Goal: Information Seeking & Learning: Check status

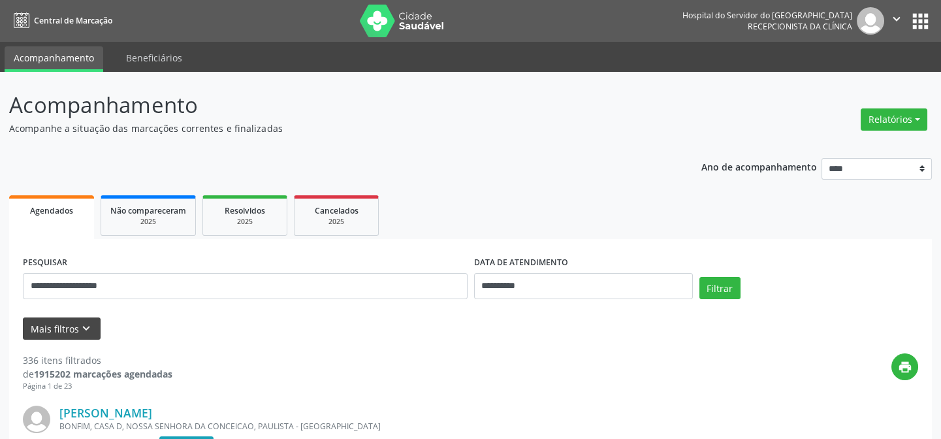
type input "**********"
click at [71, 323] on button "Mais filtros keyboard_arrow_down" at bounding box center [62, 328] width 78 height 23
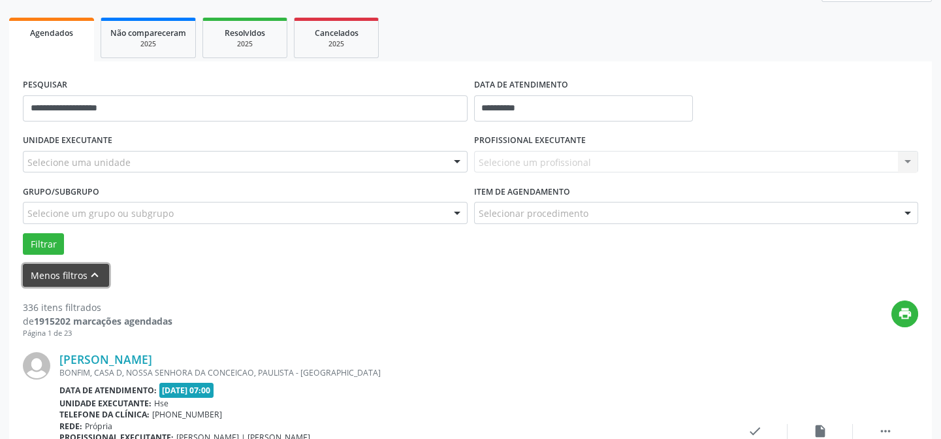
scroll to position [118, 0]
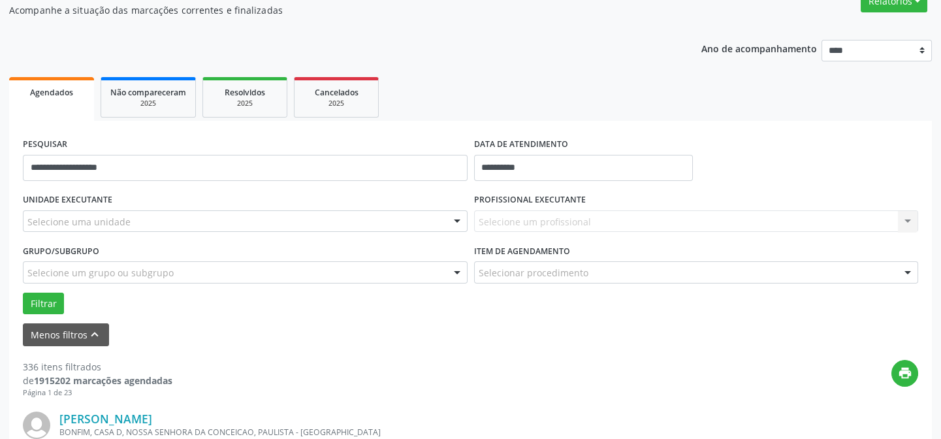
click at [76, 212] on div "Selecione uma unidade" at bounding box center [245, 221] width 445 height 22
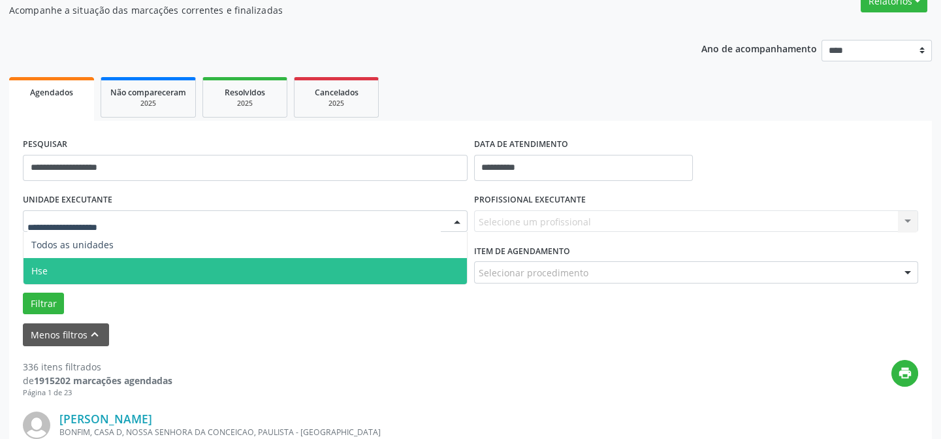
click at [106, 270] on span "Hse" at bounding box center [245, 271] width 443 height 26
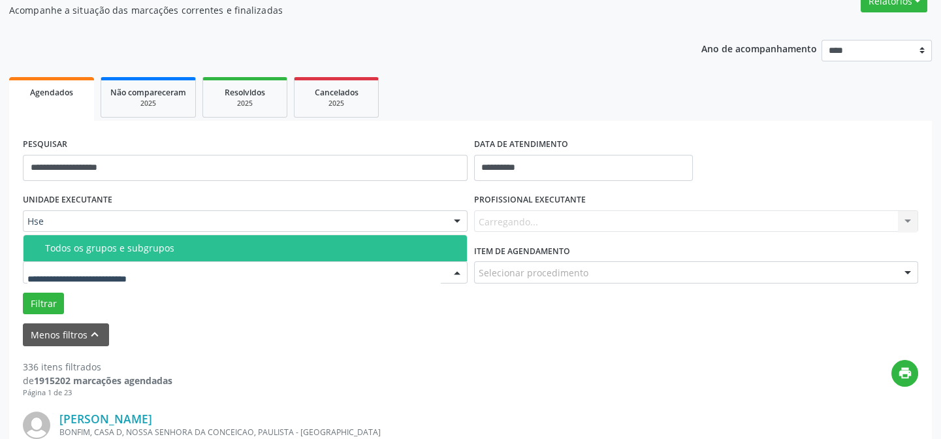
click at [117, 278] on input "text" at bounding box center [233, 279] width 413 height 26
click at [116, 275] on input "text" at bounding box center [233, 279] width 413 height 26
click at [114, 255] on span "Todos os grupos e subgrupos" at bounding box center [245, 248] width 443 height 26
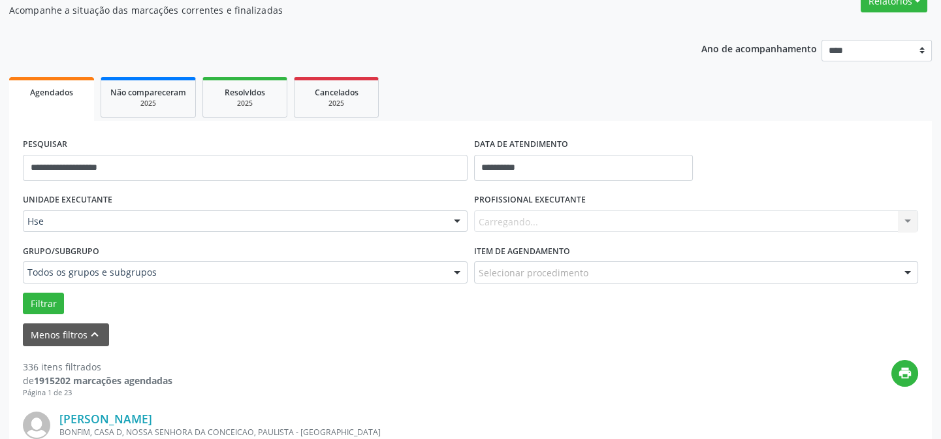
click at [127, 245] on div "Grupo/Subgrupo Todos os grupos e subgrupos Todos os grupos e subgrupos Nenhum r…" at bounding box center [245, 262] width 445 height 42
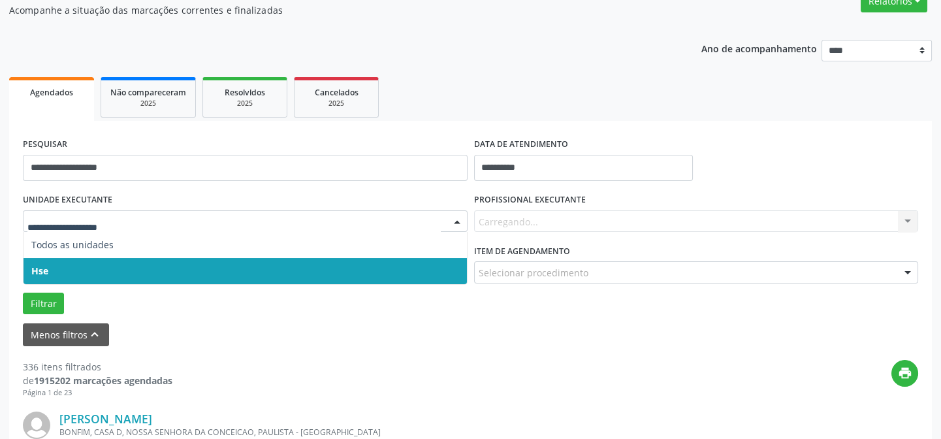
click at [129, 230] on div at bounding box center [245, 221] width 445 height 22
click at [136, 264] on span "Hse" at bounding box center [245, 271] width 443 height 26
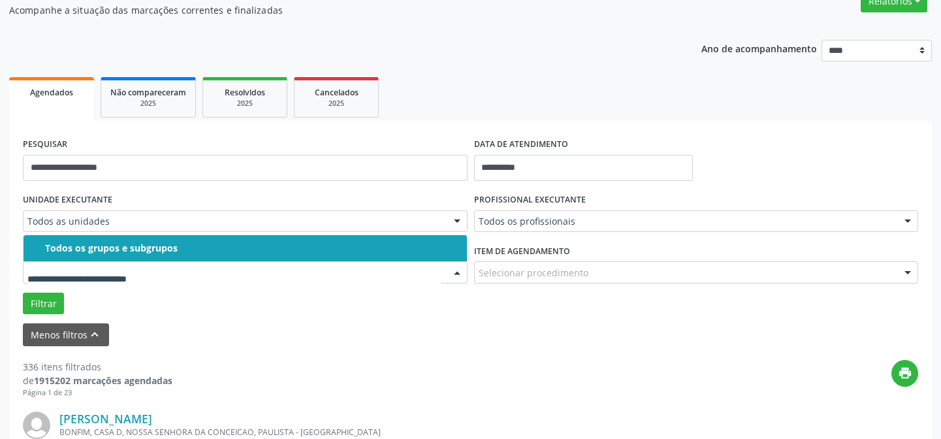
click at [136, 261] on div at bounding box center [245, 272] width 445 height 22
drag, startPoint x: 136, startPoint y: 274, endPoint x: 143, endPoint y: 249, distance: 26.5
click at [136, 274] on input "text" at bounding box center [233, 279] width 413 height 26
click at [144, 240] on span "Todos os grupos e subgrupos" at bounding box center [245, 248] width 443 height 26
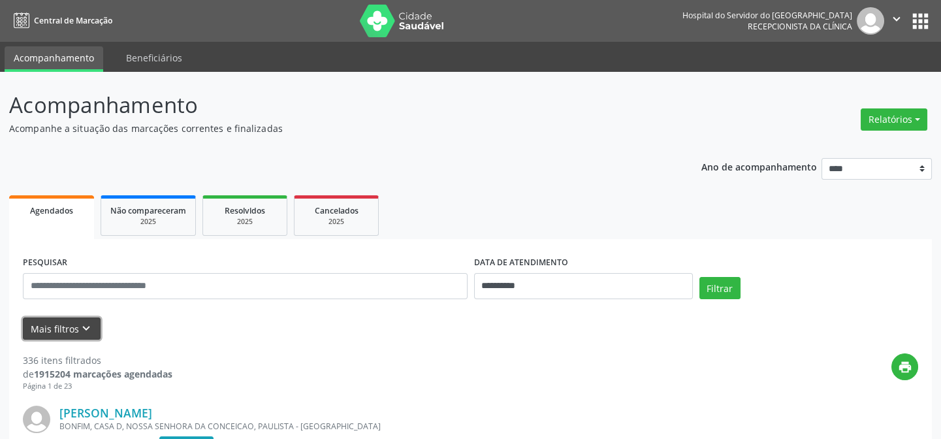
click at [57, 325] on button "Mais filtros keyboard_arrow_down" at bounding box center [62, 328] width 78 height 23
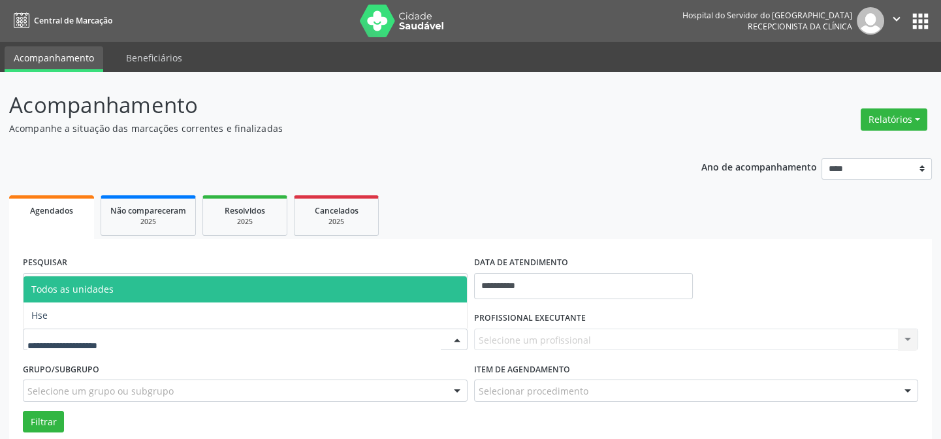
click at [114, 332] on div at bounding box center [245, 339] width 445 height 22
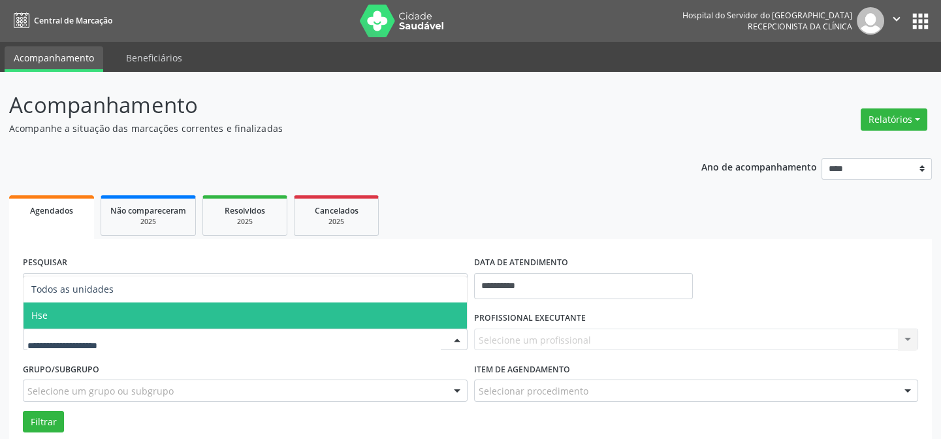
click at [123, 319] on span "Hse" at bounding box center [245, 315] width 443 height 26
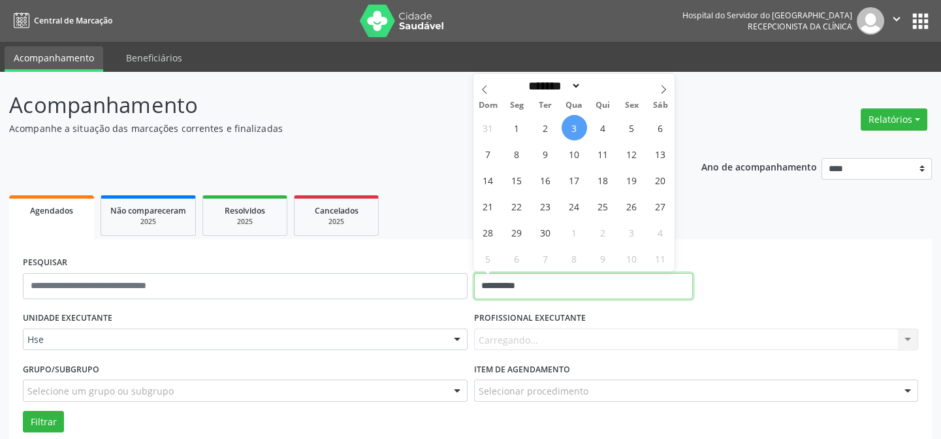
click at [529, 287] on input "**********" at bounding box center [583, 286] width 219 height 26
click at [573, 125] on span "3" at bounding box center [573, 127] width 25 height 25
type input "**********"
click at [573, 125] on span "3" at bounding box center [573, 127] width 25 height 25
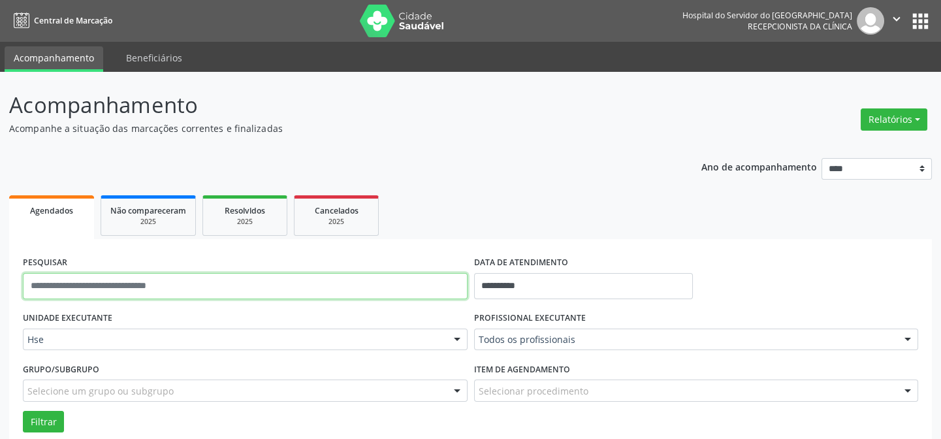
click at [65, 282] on input "text" at bounding box center [245, 286] width 445 height 26
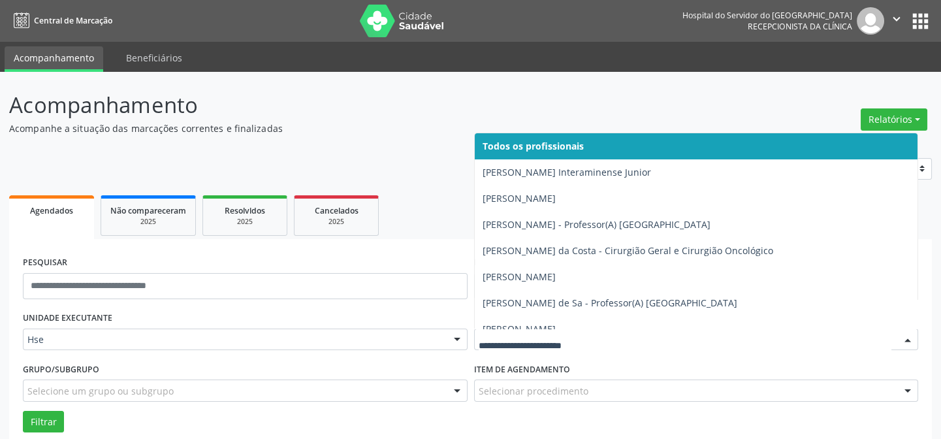
click at [905, 336] on div at bounding box center [908, 340] width 20 height 22
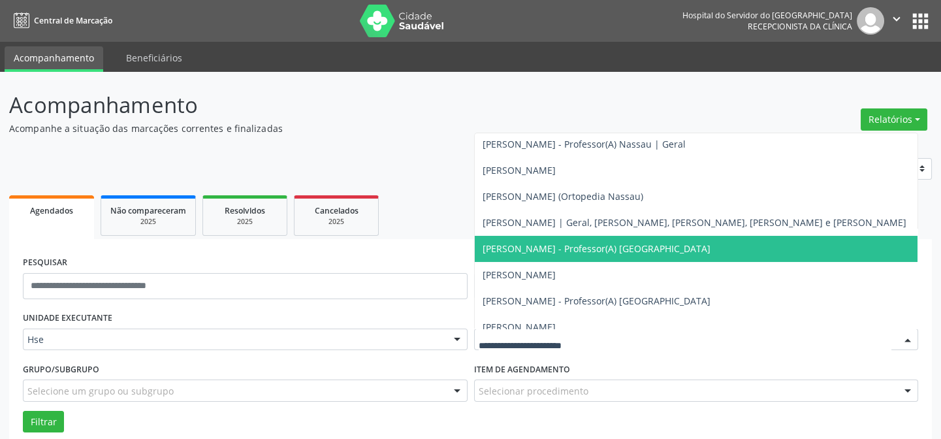
scroll to position [356, 0]
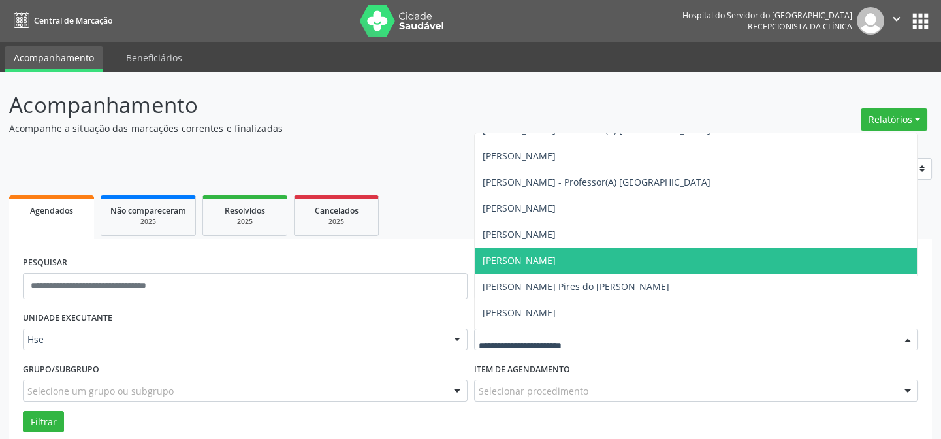
click at [508, 261] on span "Amanda Brito Barros" at bounding box center [518, 260] width 73 height 12
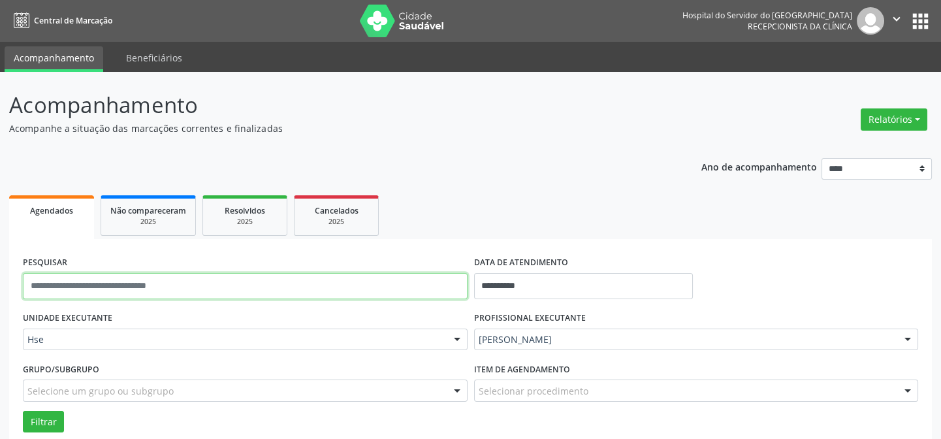
click at [78, 280] on input "text" at bounding box center [245, 286] width 445 height 26
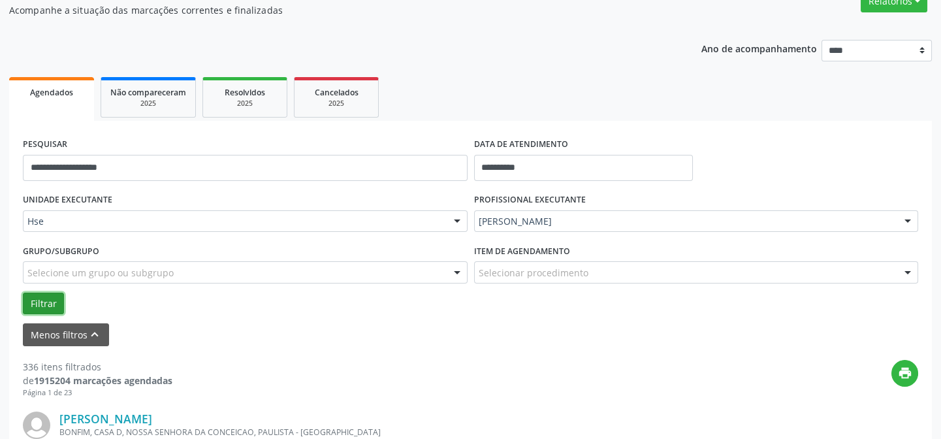
click at [44, 301] on button "Filtrar" at bounding box center [43, 303] width 41 height 22
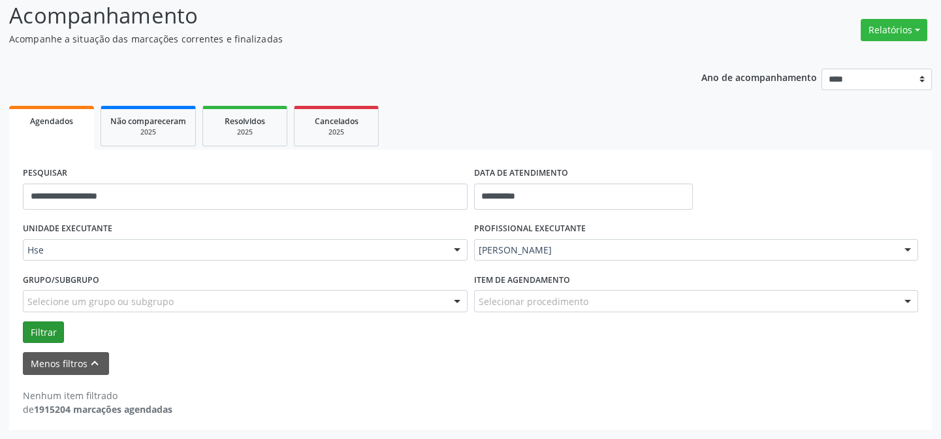
scroll to position [88, 0]
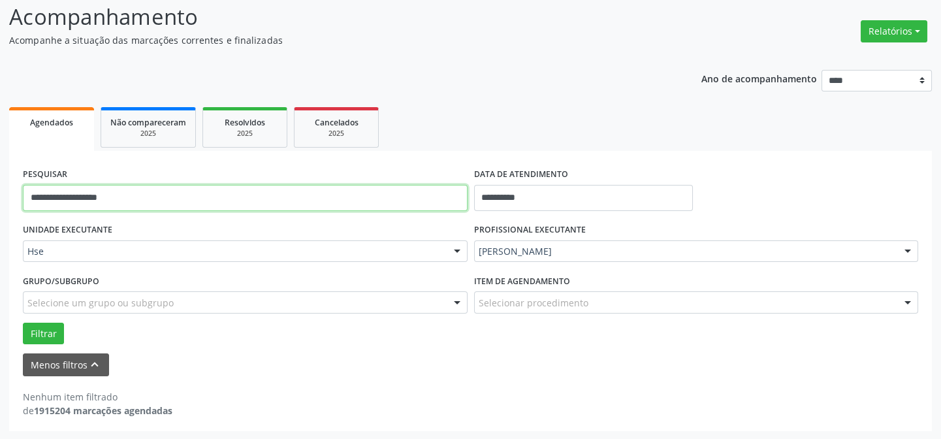
click at [106, 196] on input "**********" at bounding box center [245, 198] width 445 height 26
type input "*"
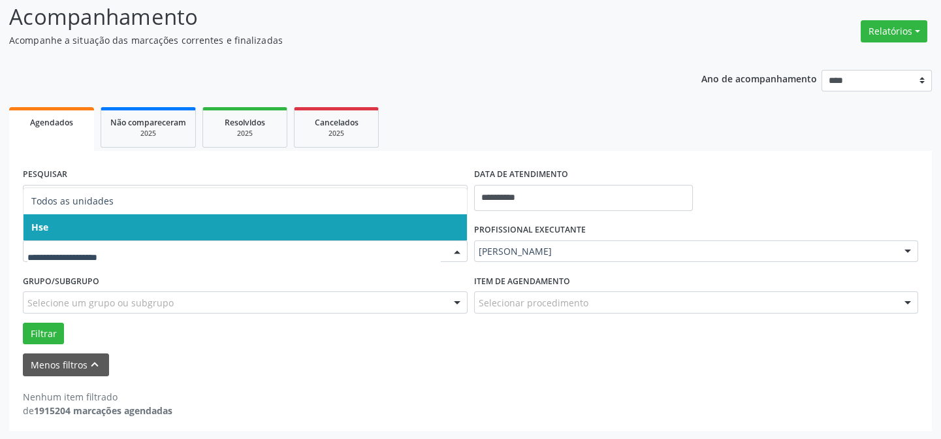
click at [101, 235] on span "Hse" at bounding box center [245, 227] width 443 height 26
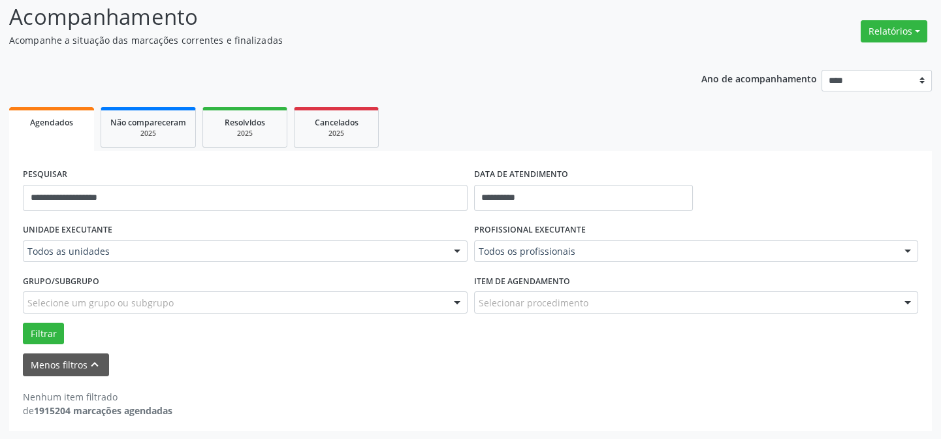
click at [101, 225] on label "UNIDADE EXECUTANTE" at bounding box center [67, 230] width 89 height 20
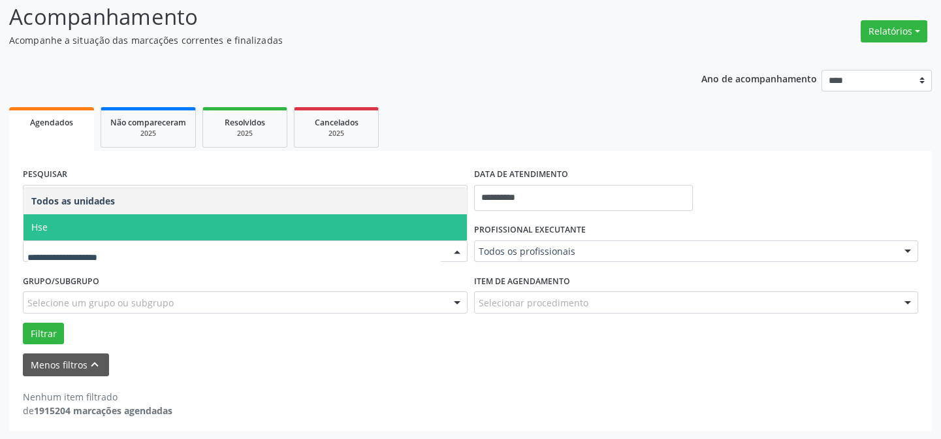
click at [111, 223] on span "Hse" at bounding box center [245, 227] width 443 height 26
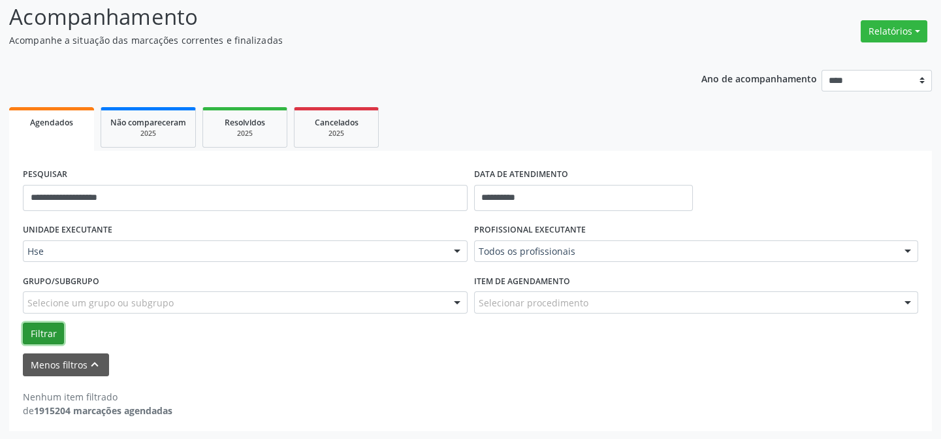
click at [40, 332] on button "Filtrar" at bounding box center [43, 334] width 41 height 22
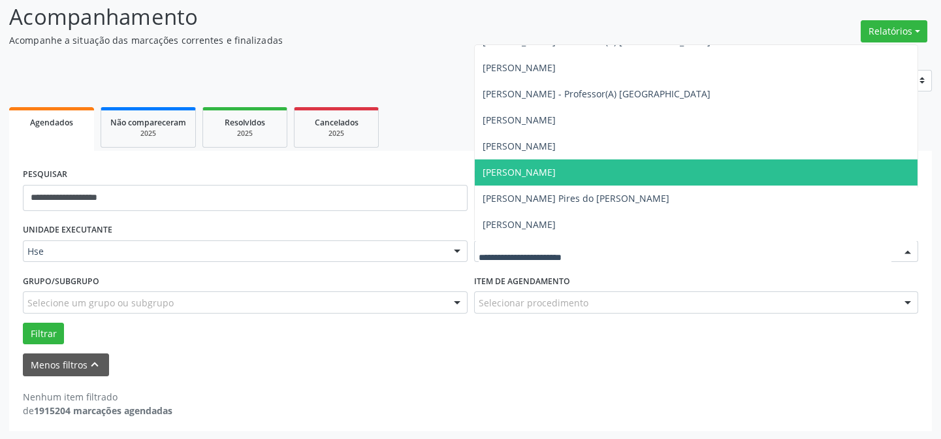
click at [496, 172] on span "Amanda Brito Barros" at bounding box center [518, 172] width 73 height 12
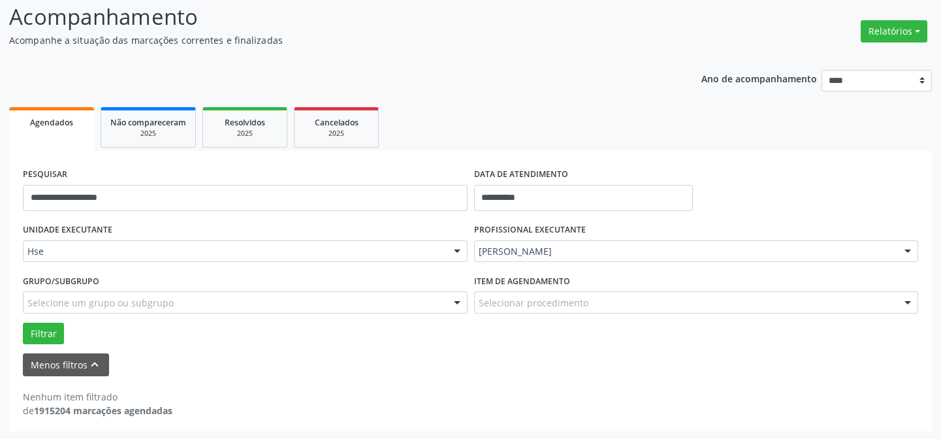
click at [496, 172] on form "**********" at bounding box center [470, 271] width 895 height 212
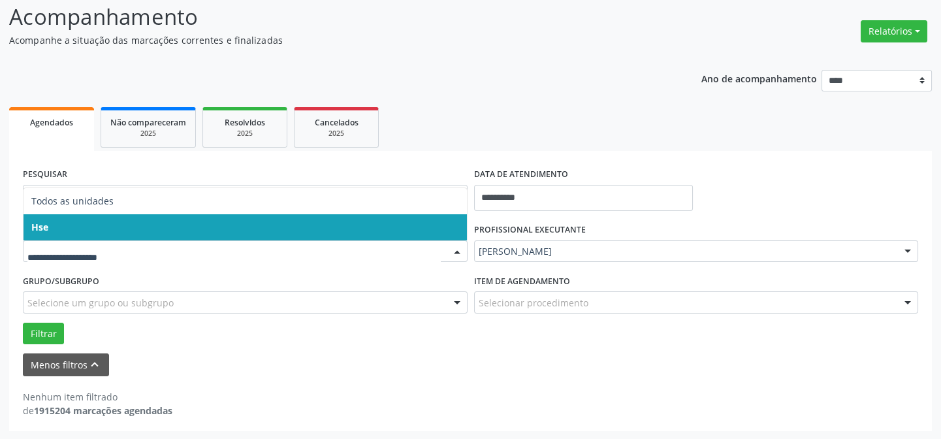
click at [80, 255] on input "text" at bounding box center [233, 258] width 413 height 26
click at [85, 231] on span "Hse" at bounding box center [245, 227] width 443 height 26
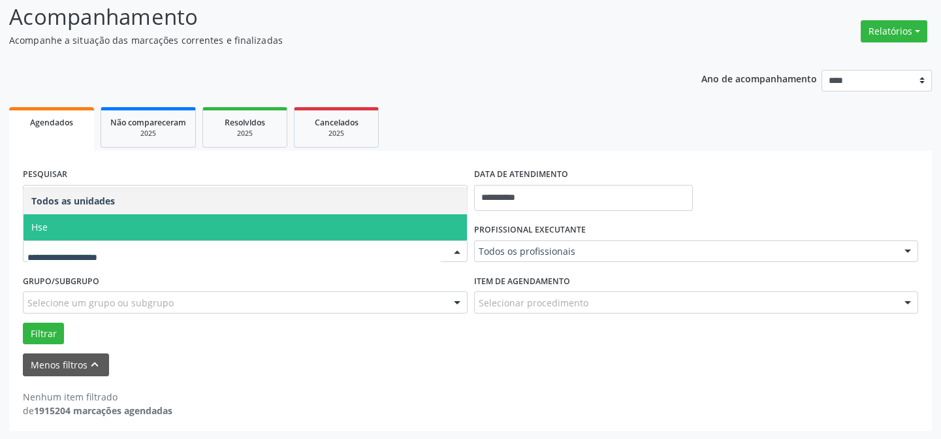
click at [88, 242] on div at bounding box center [245, 251] width 445 height 22
click at [90, 228] on span "Hse" at bounding box center [245, 227] width 443 height 26
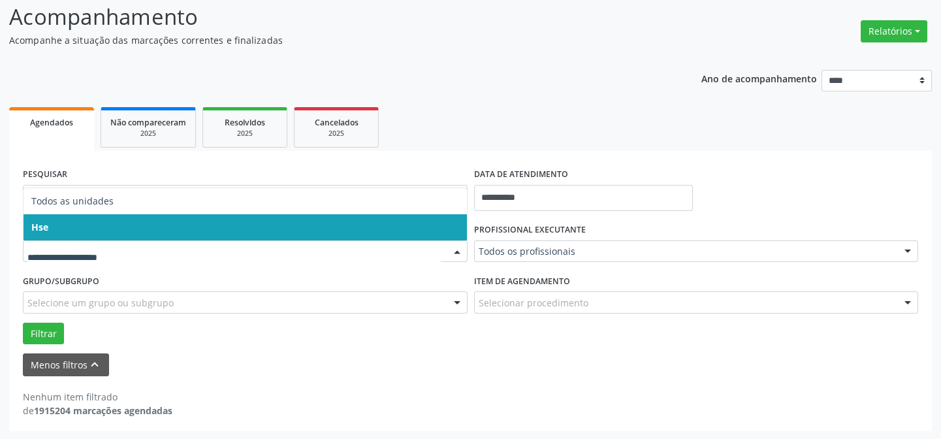
click at [75, 243] on div at bounding box center [245, 251] width 445 height 22
click at [78, 228] on span "Hse" at bounding box center [245, 227] width 443 height 26
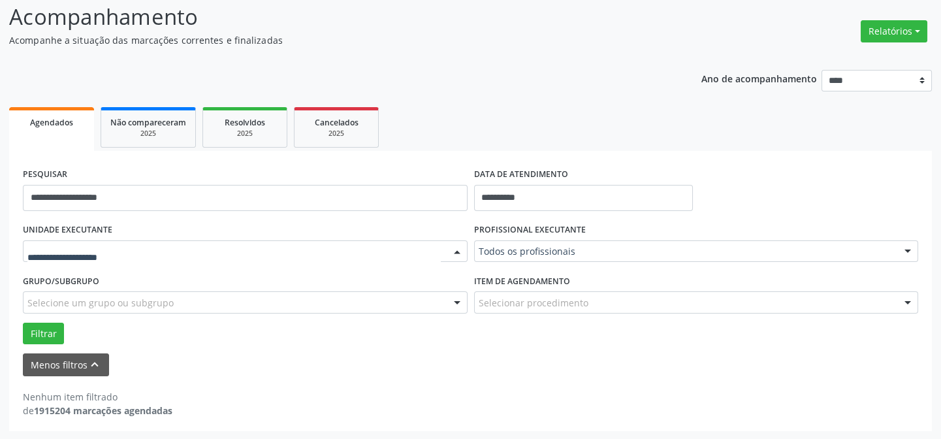
click at [86, 242] on div at bounding box center [245, 251] width 445 height 22
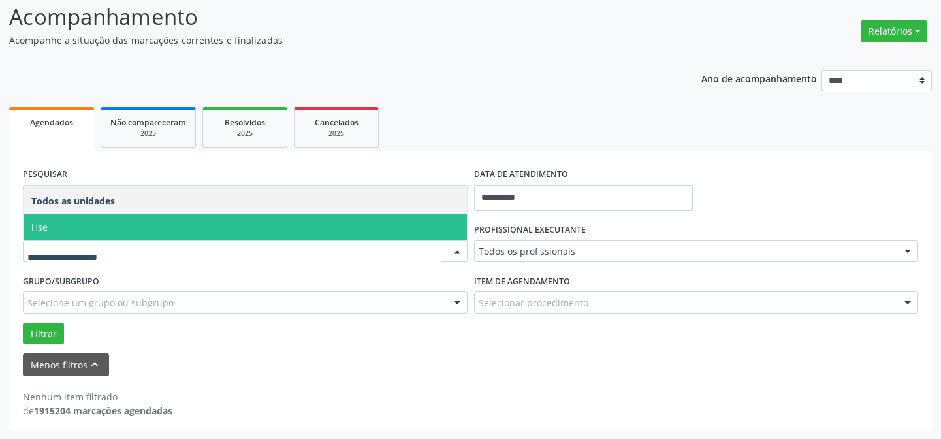
click at [91, 222] on span "Hse" at bounding box center [245, 227] width 443 height 26
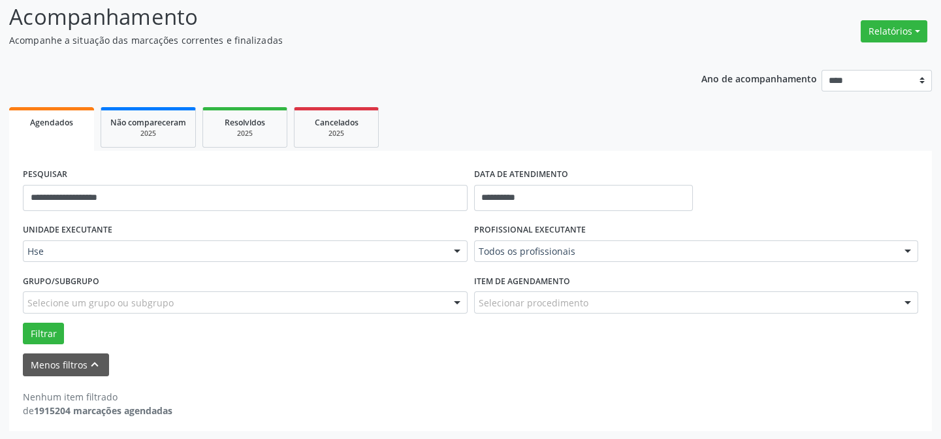
click at [91, 222] on div "UNIDADE EXECUTANTE Hse Todos as unidades Hse Nenhum resultado encontrado para: …" at bounding box center [245, 245] width 451 height 51
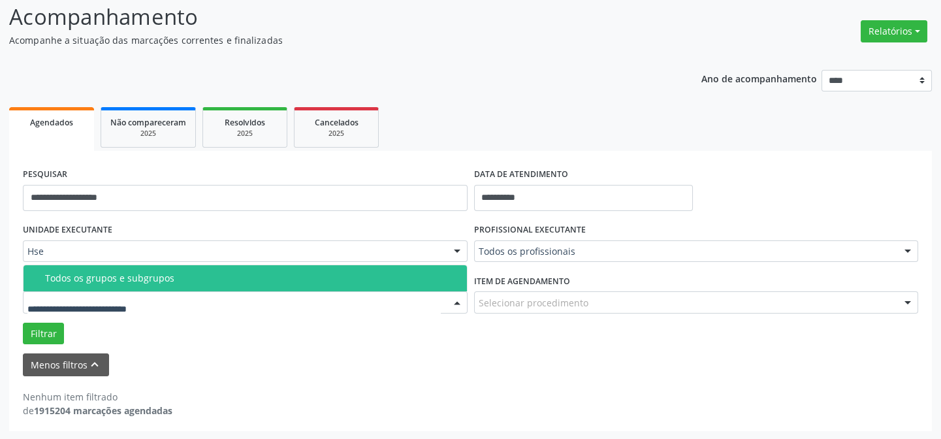
click at [64, 293] on div at bounding box center [245, 302] width 445 height 22
click at [101, 317] on input "text" at bounding box center [233, 309] width 413 height 26
drag, startPoint x: 353, startPoint y: 274, endPoint x: 390, endPoint y: 266, distance: 38.2
click at [364, 274] on div "Todos os grupos e subgrupos" at bounding box center [252, 278] width 414 height 10
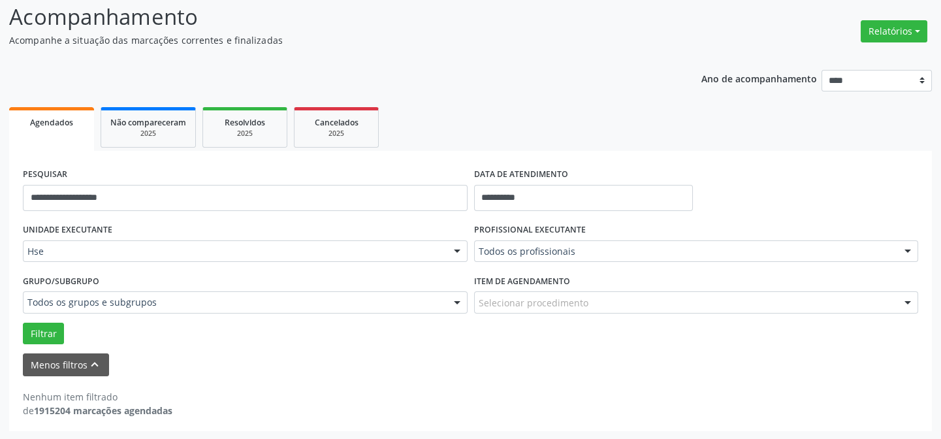
click at [240, 235] on div "UNIDADE EXECUTANTE Hse Todos as unidades Hse Nenhum resultado encontrado para: …" at bounding box center [245, 245] width 451 height 51
click at [111, 193] on input "**********" at bounding box center [245, 198] width 445 height 26
type input "*"
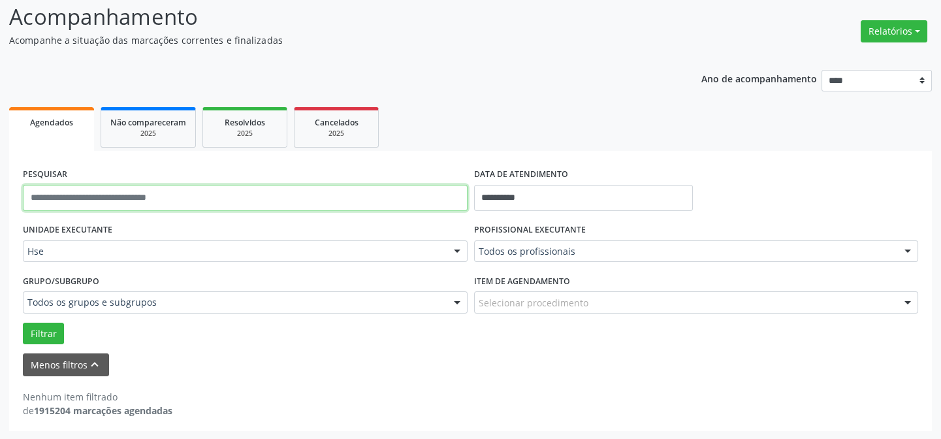
click at [142, 206] on input "text" at bounding box center [245, 198] width 445 height 26
type input "**********"
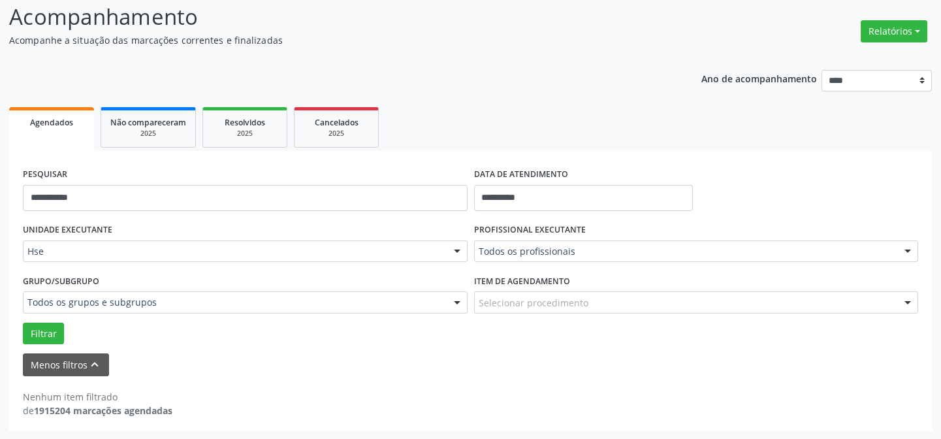
click at [233, 266] on div "UNIDADE EXECUTANTE Hse Todos as unidades Hse Nenhum resultado encontrado para: …" at bounding box center [245, 245] width 451 height 51
click at [915, 29] on button "Relatórios" at bounding box center [893, 31] width 67 height 22
click at [919, 30] on button "Relatórios" at bounding box center [893, 31] width 67 height 22
click at [900, 29] on button "Relatórios" at bounding box center [893, 31] width 67 height 22
click at [821, 58] on link "Agendamentos" at bounding box center [860, 59] width 140 height 18
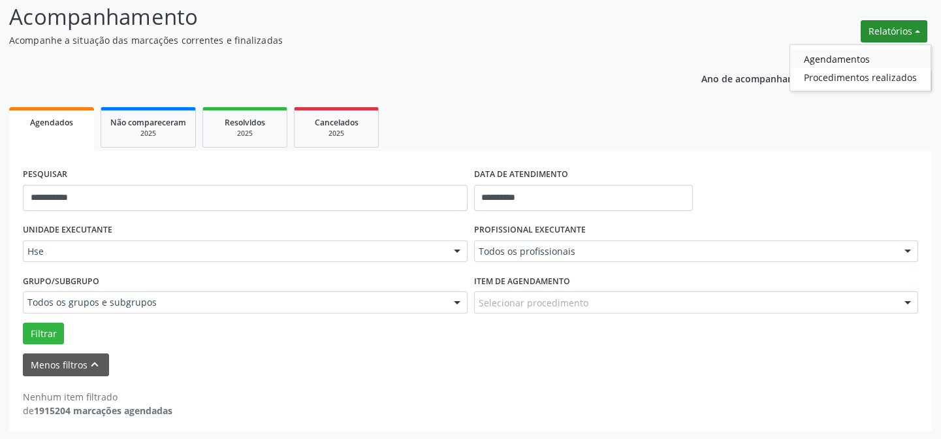
select select "*"
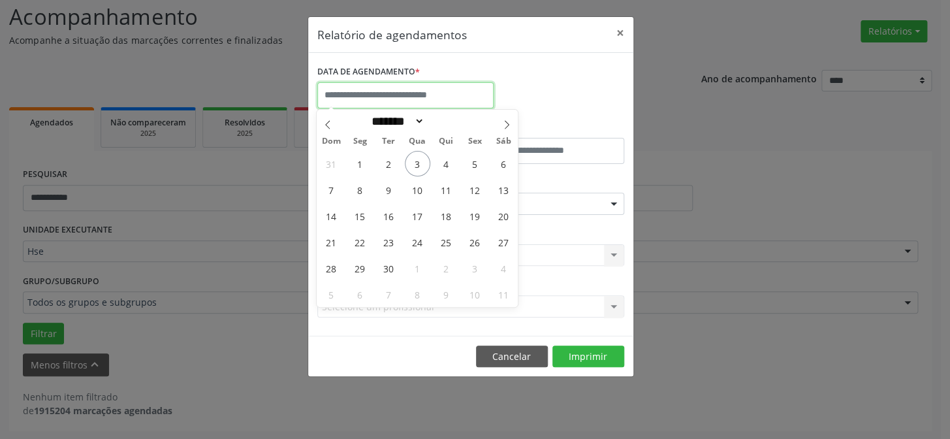
click at [375, 96] on input "text" at bounding box center [405, 95] width 176 height 26
click at [418, 161] on span "3" at bounding box center [417, 163] width 25 height 25
type input "**********"
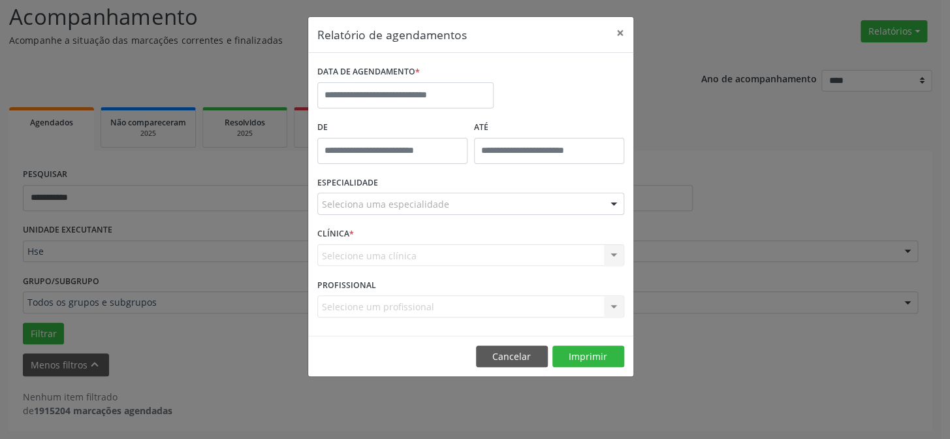
click at [585, 374] on footer "Cancelar Imprimir" at bounding box center [470, 356] width 325 height 41
type input "*****"
click at [400, 154] on input "*****" at bounding box center [392, 151] width 150 height 26
drag, startPoint x: 442, startPoint y: 358, endPoint x: 437, endPoint y: 332, distance: 26.6
click at [443, 357] on footer "Cancelar Imprimir" at bounding box center [470, 356] width 325 height 41
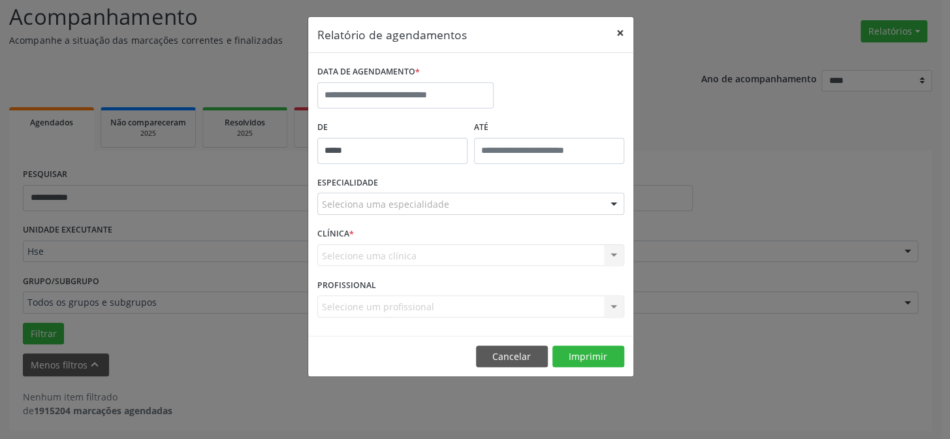
click at [620, 31] on button "×" at bounding box center [620, 33] width 26 height 32
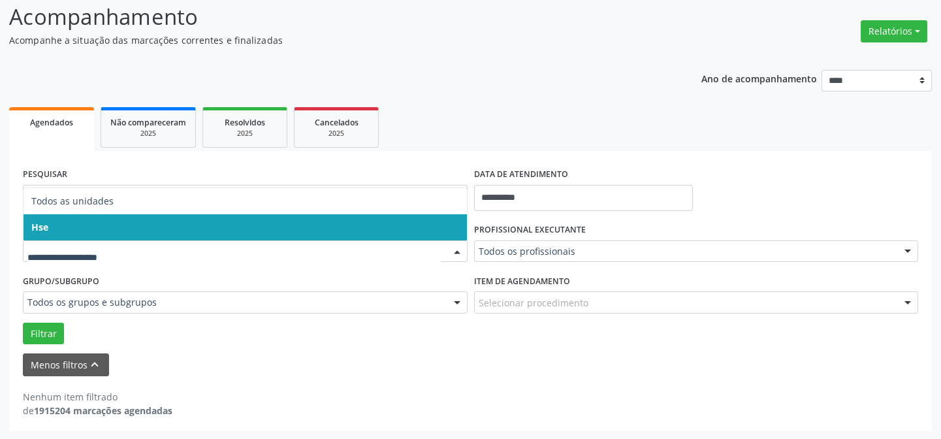
click at [105, 240] on div at bounding box center [245, 251] width 445 height 22
click at [103, 236] on span "Hse" at bounding box center [245, 227] width 443 height 26
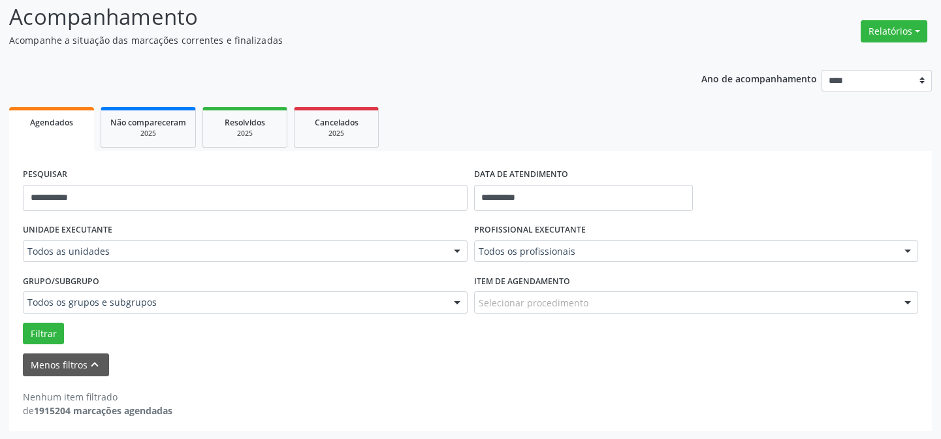
drag, startPoint x: 114, startPoint y: 212, endPoint x: 114, endPoint y: 223, distance: 10.4
click at [118, 215] on div "**********" at bounding box center [245, 192] width 451 height 55
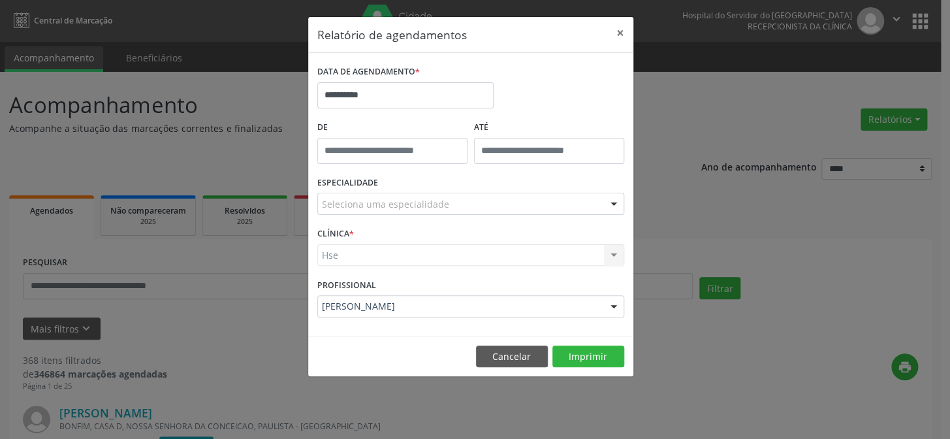
click at [379, 259] on div "Hse Hse Nenhum resultado encontrado para: " " Não há nenhuma opção para ser exi…" at bounding box center [470, 255] width 307 height 22
click at [380, 230] on div "CLÍNICA * Hse Hse Nenhum resultado encontrado para: " " Não há nenhuma opção pa…" at bounding box center [470, 249] width 313 height 51
click at [392, 255] on div "Hse Hse Nenhum resultado encontrado para: " " Não há nenhuma opção para ser exi…" at bounding box center [470, 255] width 307 height 22
click at [402, 228] on div "CLÍNICA * Hse Hse Nenhum resultado encontrado para: " " Não há nenhuma opção pa…" at bounding box center [470, 249] width 313 height 51
click at [432, 261] on div "Hse Hse Nenhum resultado encontrado para: " " Não há nenhuma opção para ser exi…" at bounding box center [470, 255] width 307 height 22
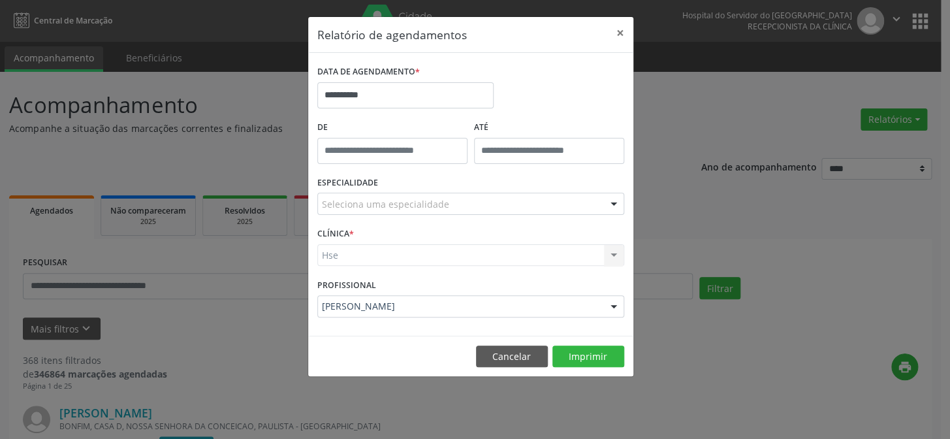
click at [483, 254] on div "Hse Hse Nenhum resultado encontrado para: " " Não há nenhuma opção para ser exi…" at bounding box center [470, 255] width 307 height 22
click at [610, 253] on div "Hse Hse Nenhum resultado encontrado para: " " Não há nenhuma opção para ser exi…" at bounding box center [470, 255] width 307 height 22
drag, startPoint x: 345, startPoint y: 230, endPoint x: 338, endPoint y: 268, distance: 39.2
click at [345, 233] on label "CLÍNICA *" at bounding box center [335, 234] width 37 height 20
drag, startPoint x: 339, startPoint y: 268, endPoint x: 348, endPoint y: 289, distance: 22.5
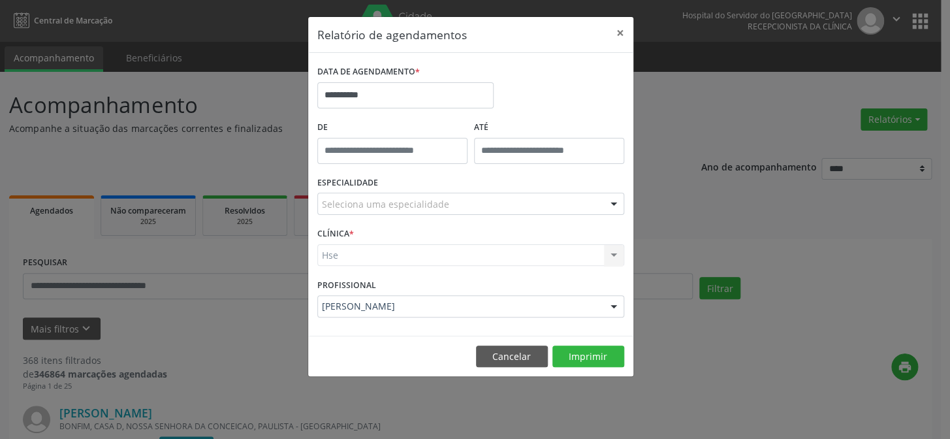
click at [343, 269] on div "CLÍNICA * Hse Hse Nenhum resultado encontrado para: " " Não há nenhuma opção pa…" at bounding box center [470, 249] width 313 height 51
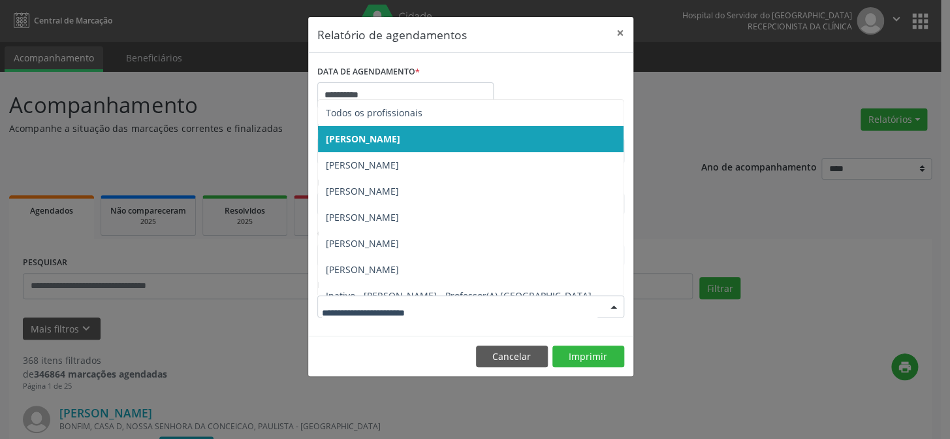
click at [243, 341] on div "**********" at bounding box center [475, 219] width 950 height 439
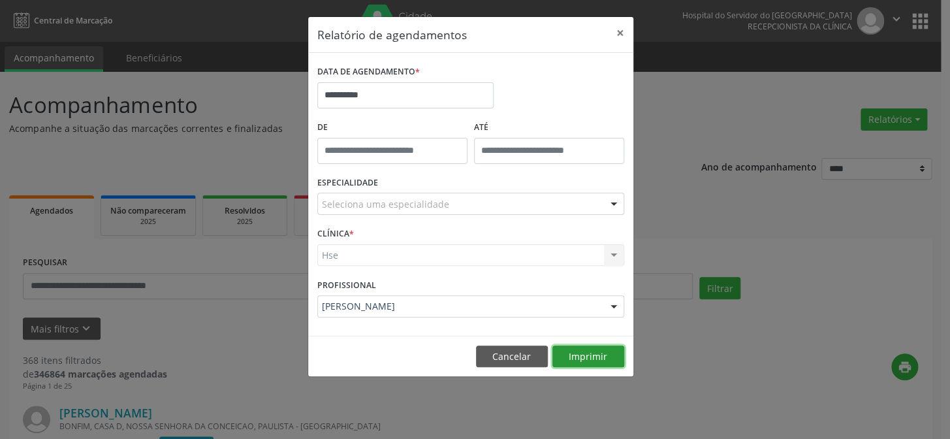
click at [582, 356] on button "Imprimir" at bounding box center [588, 356] width 72 height 22
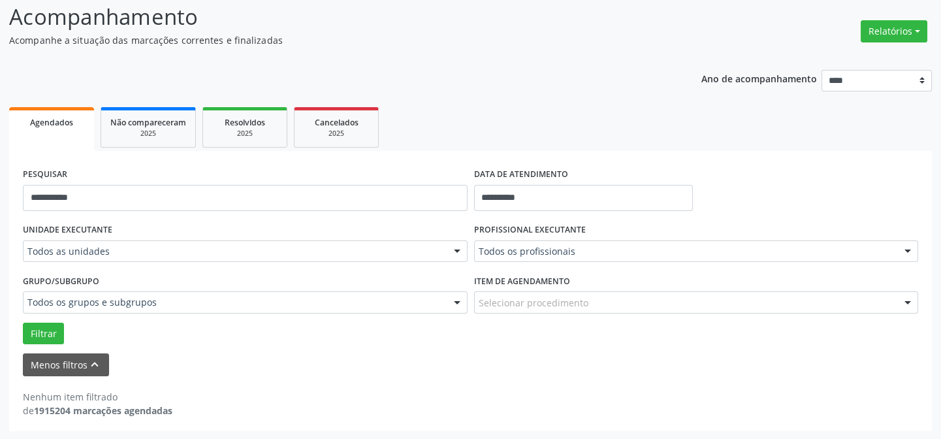
scroll to position [29, 0]
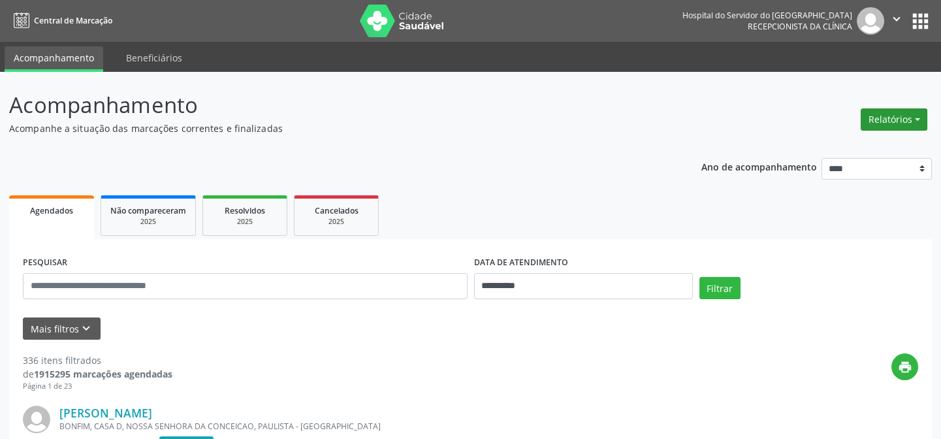
click at [917, 113] on button "Relatórios" at bounding box center [893, 119] width 67 height 22
click at [816, 146] on link "Agendamentos" at bounding box center [860, 147] width 140 height 18
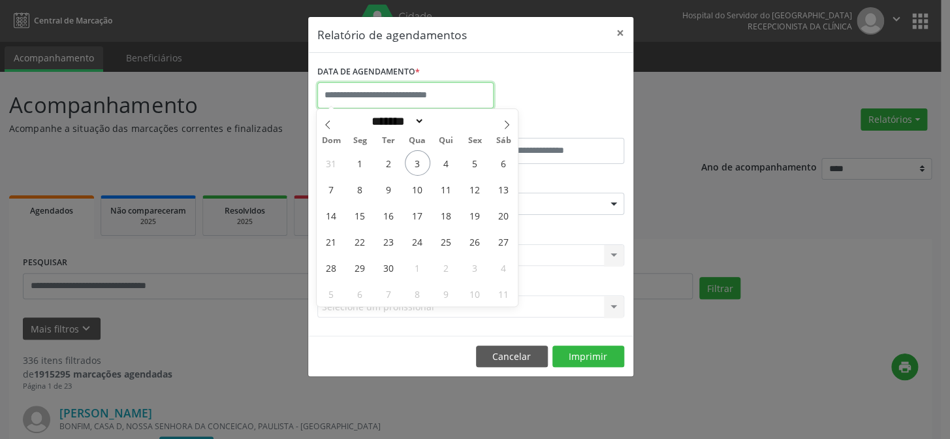
click at [363, 91] on input "text" at bounding box center [405, 95] width 176 height 26
click at [416, 162] on span "3" at bounding box center [417, 162] width 25 height 25
type input "**********"
click at [416, 162] on span "3" at bounding box center [417, 162] width 25 height 25
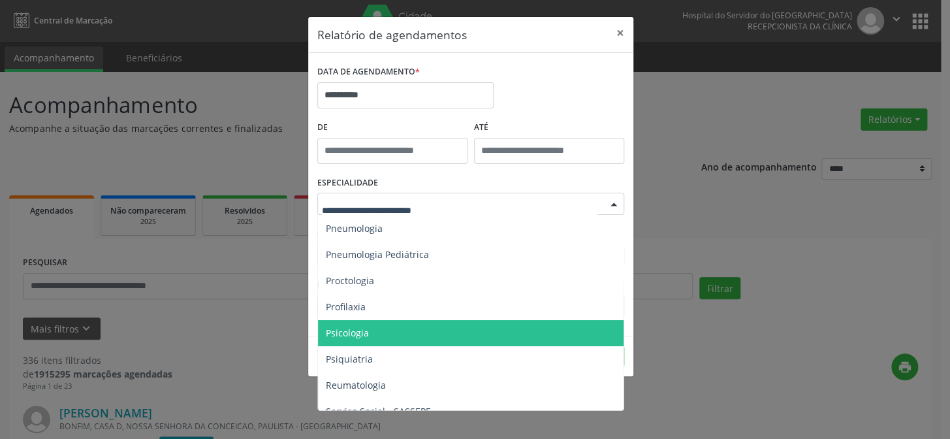
scroll to position [2207, 0]
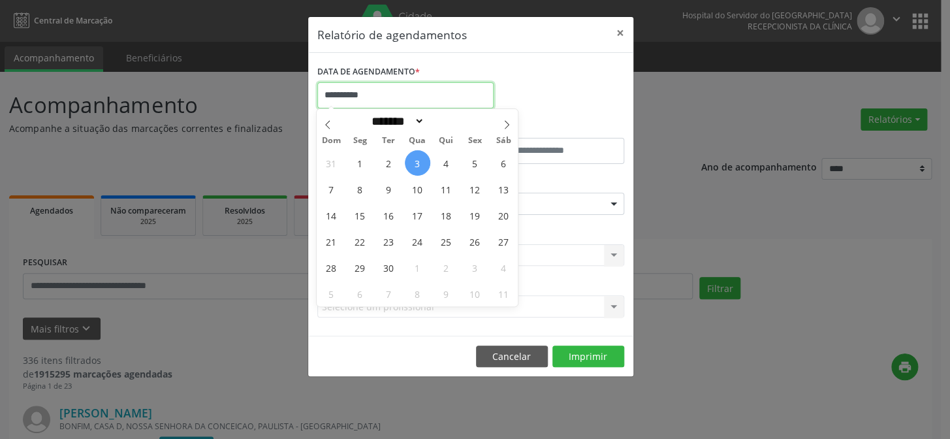
click at [359, 91] on input "**********" at bounding box center [405, 95] width 176 height 26
click at [417, 162] on span "3" at bounding box center [417, 162] width 25 height 25
type input "**********"
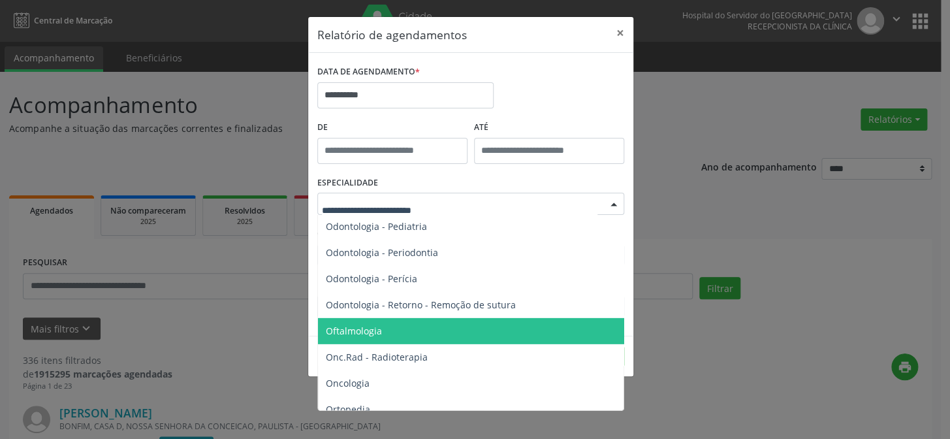
scroll to position [1732, 0]
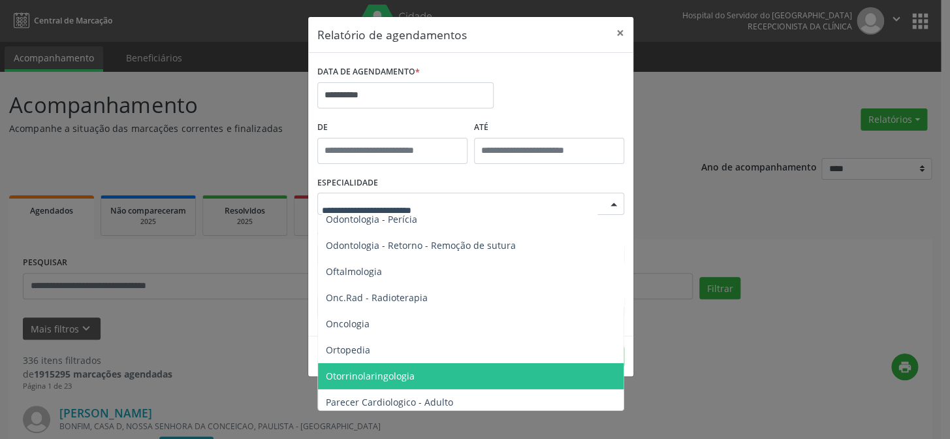
click at [377, 374] on span "Otorrinolaringologia" at bounding box center [370, 376] width 89 height 12
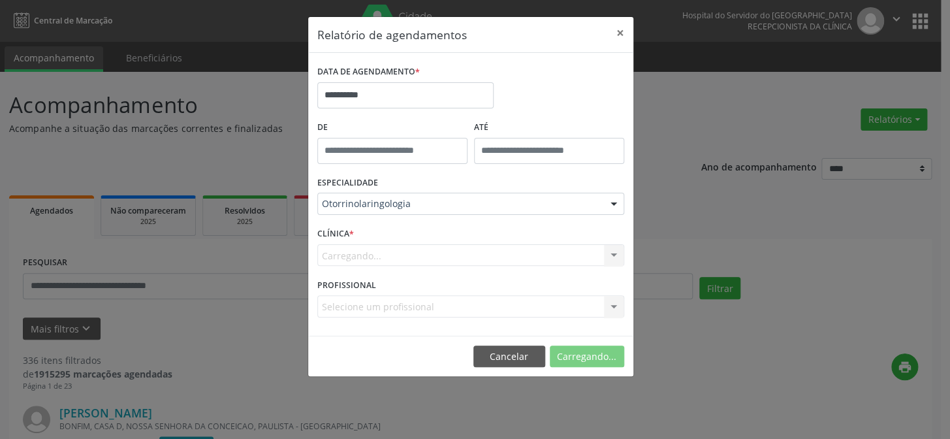
click at [372, 255] on div "Carregando... Nenhum resultado encontrado para: " " Não há nenhuma opção para s…" at bounding box center [470, 255] width 307 height 22
click at [394, 249] on div "Carregando... Nenhum resultado encontrado para: " " Não há nenhuma opção para s…" at bounding box center [470, 255] width 307 height 22
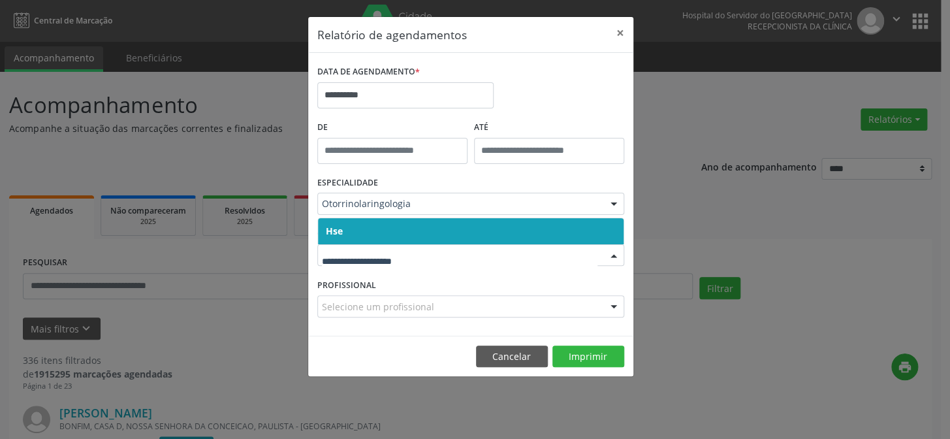
click at [365, 253] on input "text" at bounding box center [460, 262] width 276 height 26
drag, startPoint x: 362, startPoint y: 230, endPoint x: 364, endPoint y: 240, distance: 9.2
click at [363, 230] on span "Hse" at bounding box center [471, 231] width 306 height 26
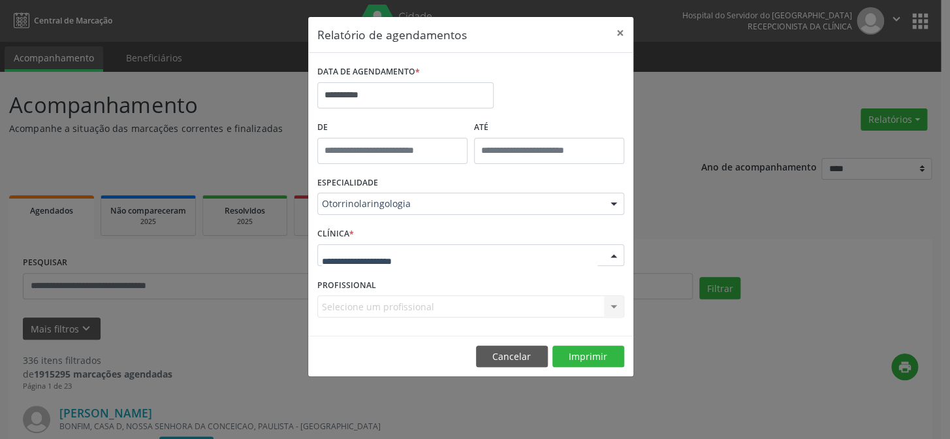
click at [366, 247] on div at bounding box center [470, 255] width 307 height 22
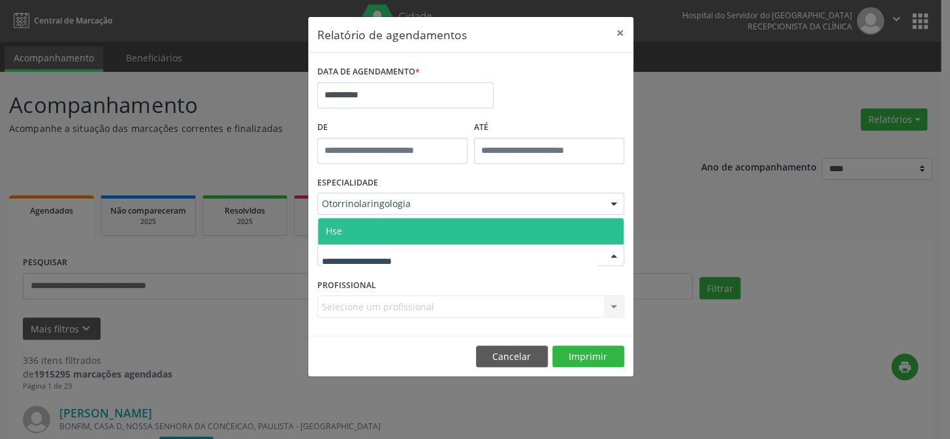
click at [373, 233] on span "Hse" at bounding box center [471, 231] width 306 height 26
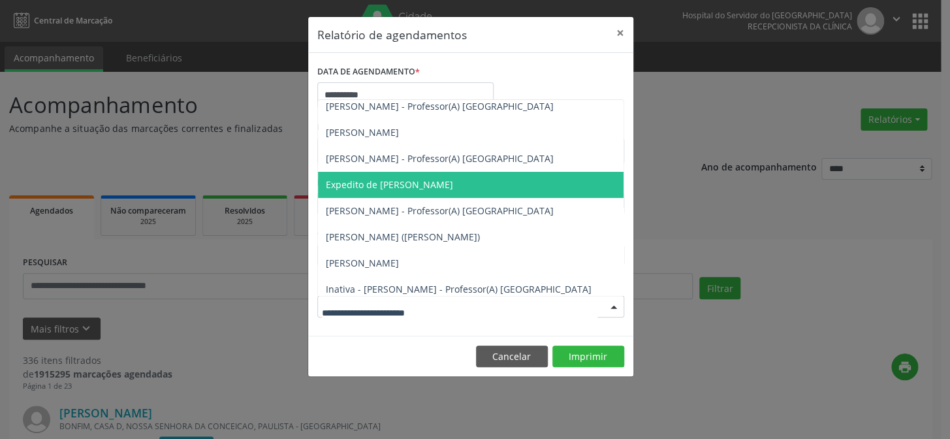
scroll to position [178, 0]
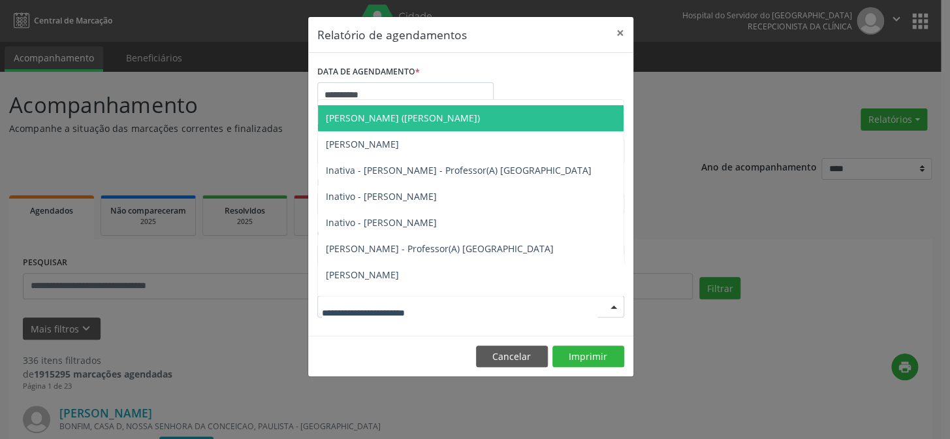
click at [390, 114] on span "[PERSON_NAME] ([PERSON_NAME])" at bounding box center [403, 118] width 154 height 12
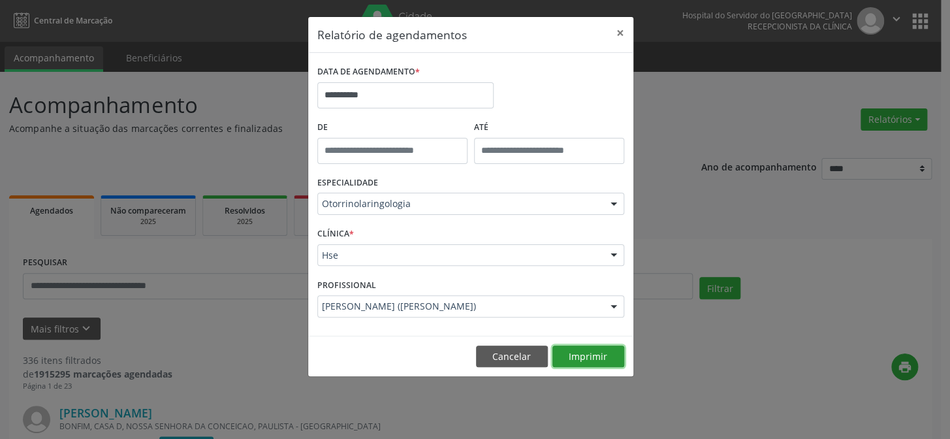
click at [589, 355] on button "Imprimir" at bounding box center [588, 356] width 72 height 22
